Goal: Check status: Check status

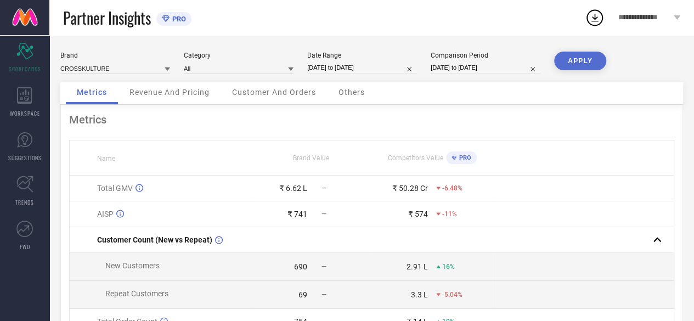
select select "5"
select select "2025"
select select "6"
select select "2025"
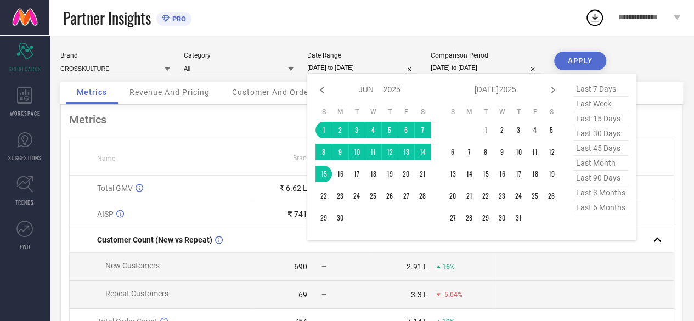
click at [350, 69] on input "[DATE] to [DATE]" at bounding box center [362, 68] width 110 height 12
click at [485, 131] on td "1" at bounding box center [485, 130] width 16 height 16
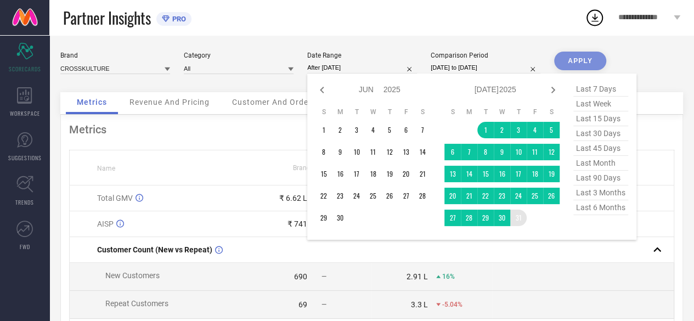
type input "[DATE] to [DATE]"
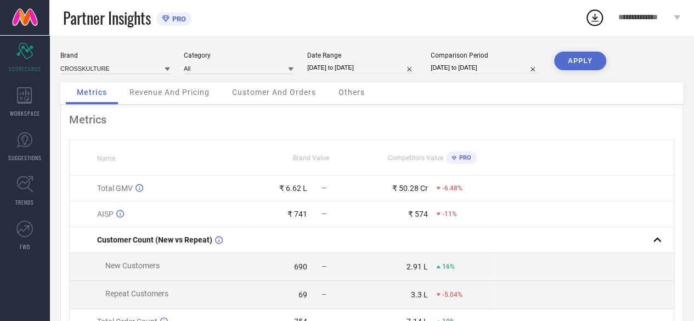
click at [562, 64] on button "APPLY" at bounding box center [580, 61] width 52 height 19
select select "11"
select select "2023"
select select "2024"
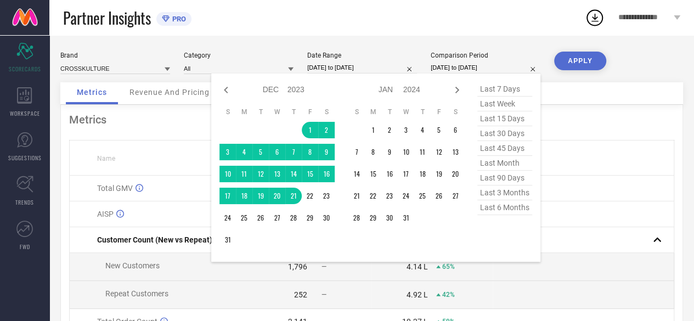
click at [460, 68] on input "[DATE] to [DATE]" at bounding box center [485, 68] width 110 height 12
click at [456, 92] on icon at bounding box center [457, 90] width 4 height 7
select select "2024"
select select "1"
select select "2024"
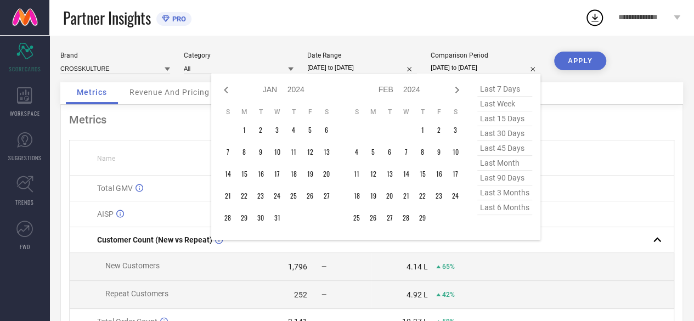
click at [456, 92] on icon at bounding box center [457, 90] width 4 height 7
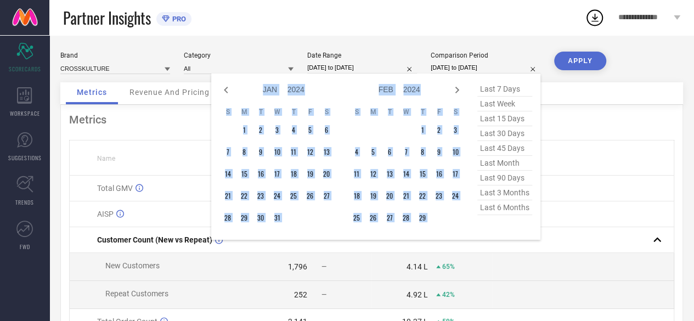
select select "2"
select select "2024"
select select "3"
select select "2024"
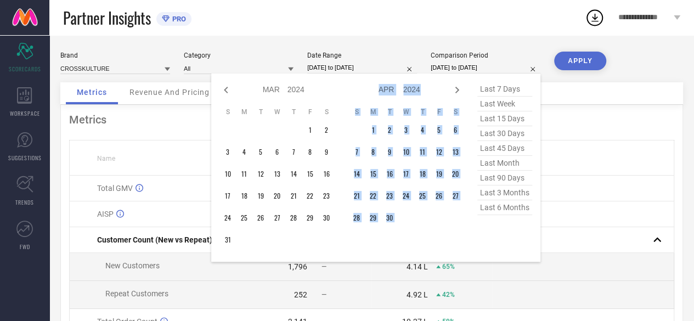
click at [456, 92] on icon at bounding box center [457, 90] width 4 height 7
select select "3"
select select "2024"
select select "4"
select select "2024"
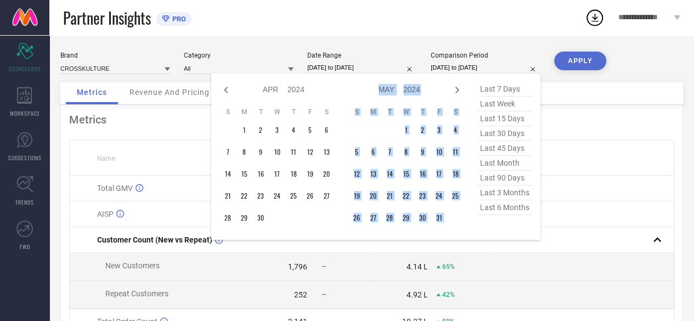
click at [456, 92] on icon at bounding box center [457, 90] width 4 height 7
select select "4"
select select "2024"
select select "5"
select select "2024"
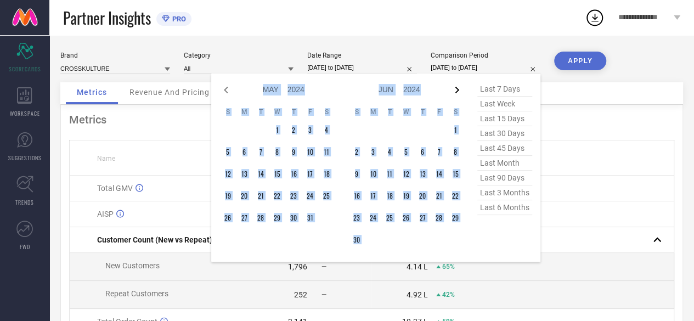
click at [456, 92] on icon at bounding box center [457, 90] width 4 height 7
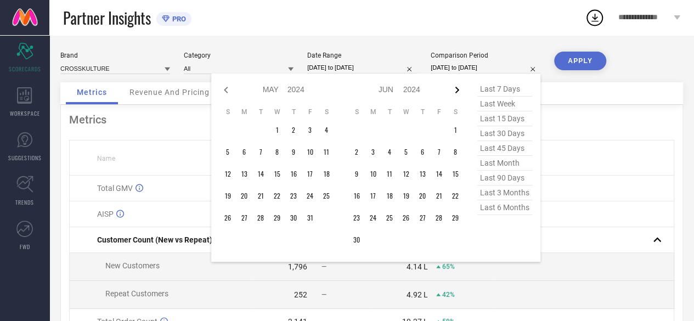
select select "5"
select select "2024"
select select "6"
select select "2024"
click at [456, 92] on icon at bounding box center [457, 90] width 4 height 7
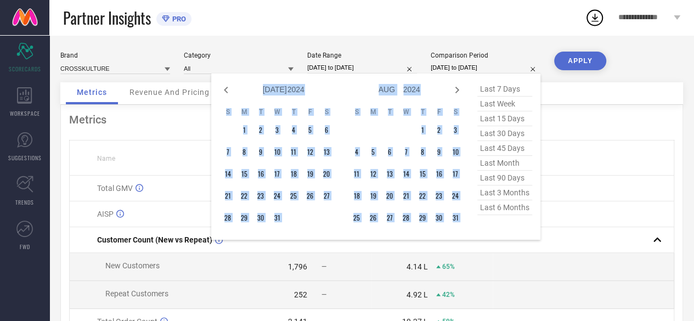
click at [456, 92] on icon at bounding box center [457, 90] width 4 height 7
select select "8"
select select "2024"
select select "9"
select select "2024"
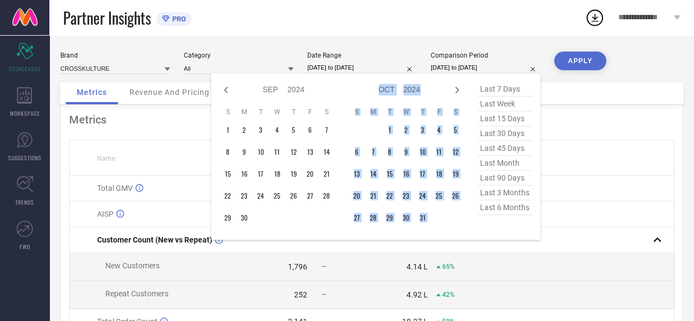
click at [456, 92] on icon at bounding box center [457, 90] width 4 height 7
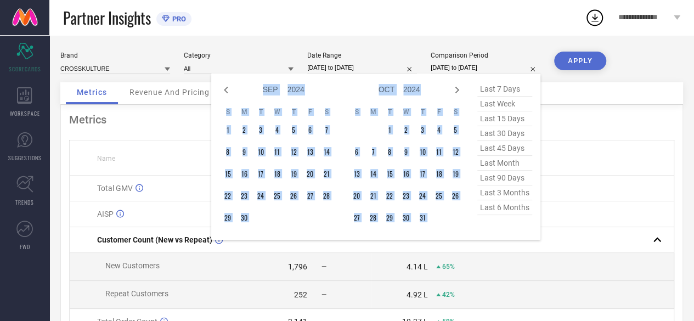
select select "10"
select select "2024"
select select "11"
select select "2024"
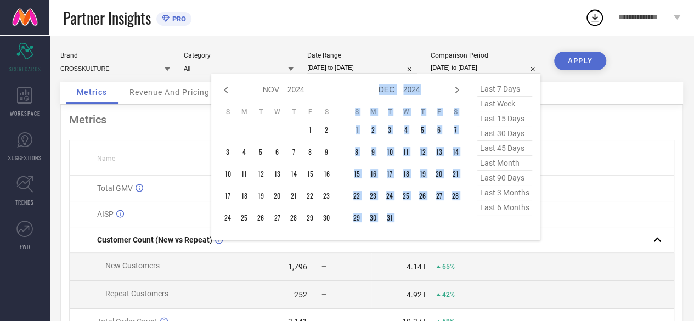
click at [456, 92] on icon at bounding box center [457, 90] width 4 height 7
select select "11"
select select "2024"
select select "2025"
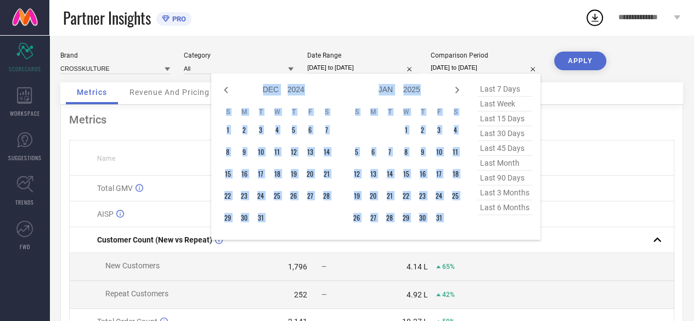
click at [456, 92] on icon at bounding box center [457, 90] width 4 height 7
select select "2025"
select select "1"
select select "2025"
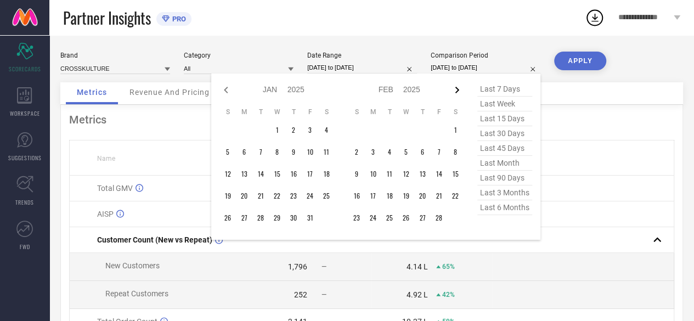
click at [456, 92] on icon at bounding box center [457, 90] width 4 height 7
select select "1"
select select "2025"
select select "2"
select select "2025"
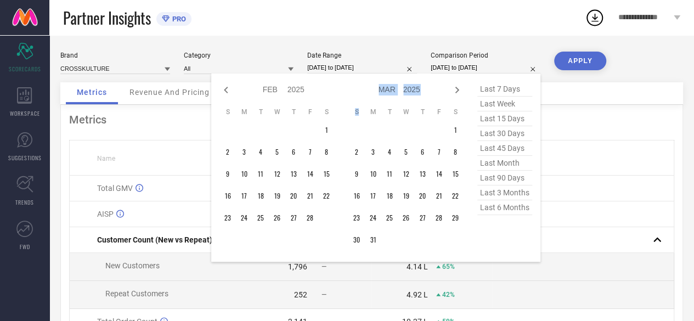
click at [456, 92] on icon at bounding box center [457, 90] width 4 height 7
select select "2"
select select "2025"
select select "3"
select select "2025"
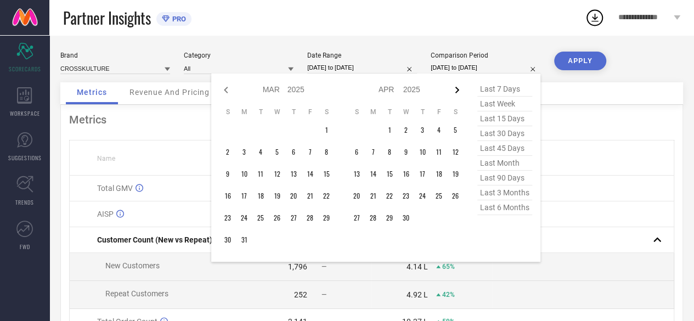
click at [456, 92] on icon at bounding box center [457, 90] width 4 height 7
select select "3"
select select "2025"
select select "4"
select select "2025"
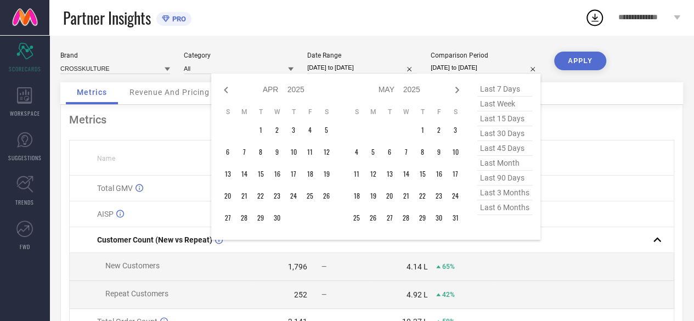
click at [456, 92] on icon at bounding box center [457, 90] width 4 height 7
select select "4"
select select "2025"
select select "5"
select select "2025"
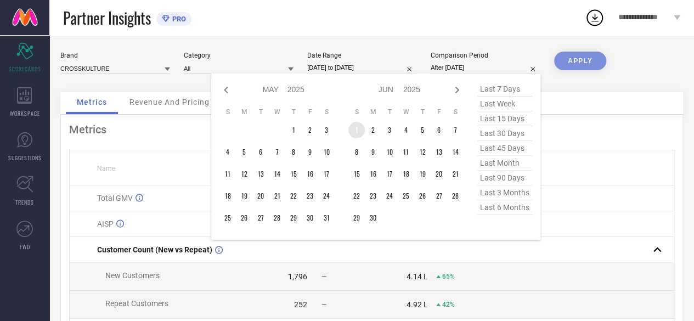
click at [361, 129] on td "1" at bounding box center [356, 130] width 16 height 16
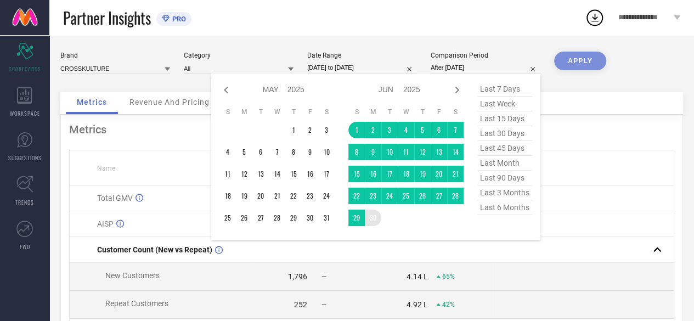
type input "[DATE] to [DATE]"
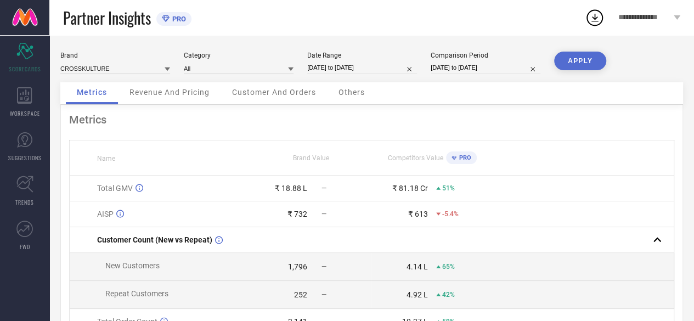
click at [571, 55] on button "APPLY" at bounding box center [580, 61] width 52 height 19
